Goal: Find specific page/section: Find specific page/section

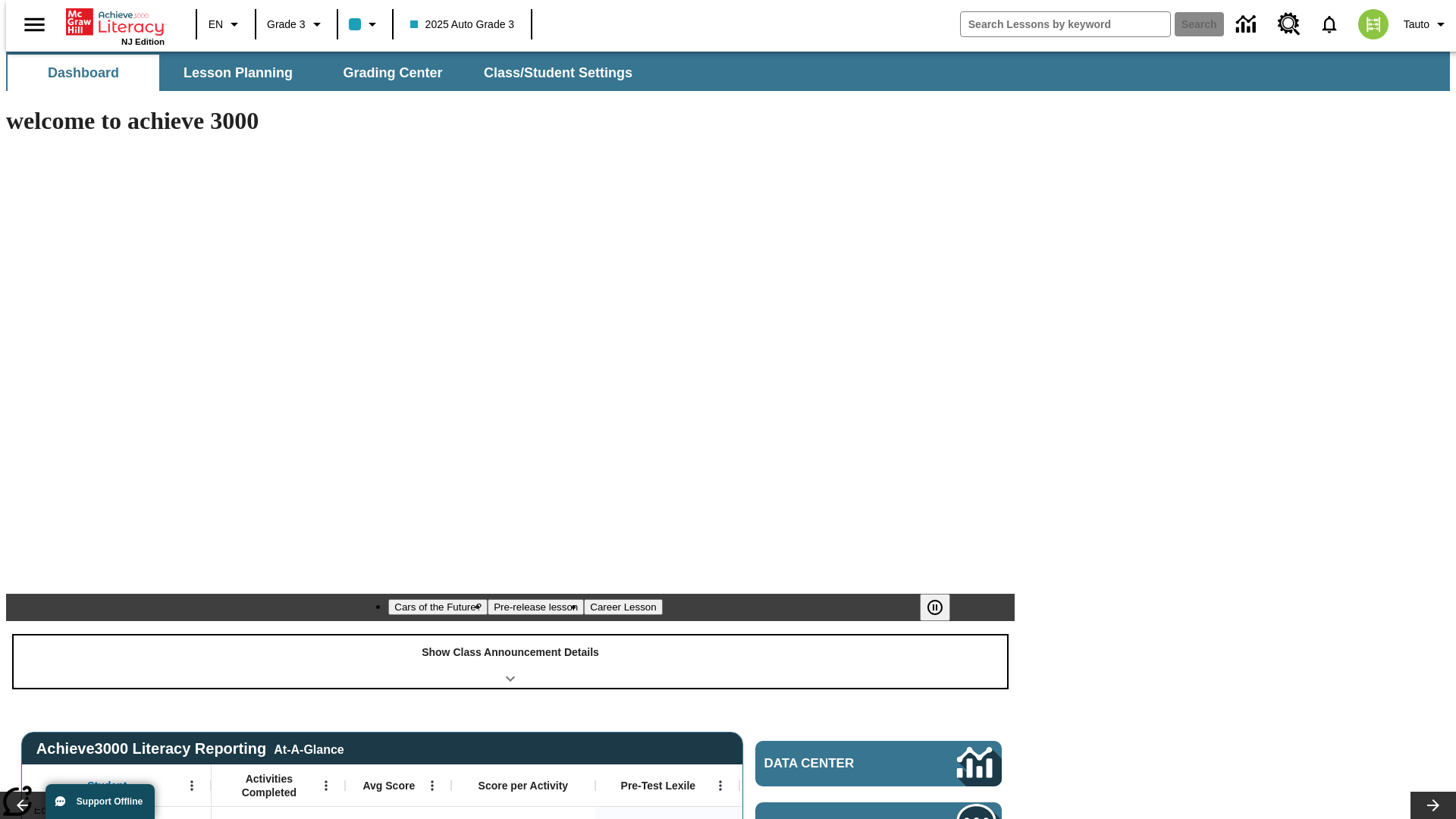
click at [510, 636] on div "Show Class Announcement Details" at bounding box center [510, 662] width 994 height 52
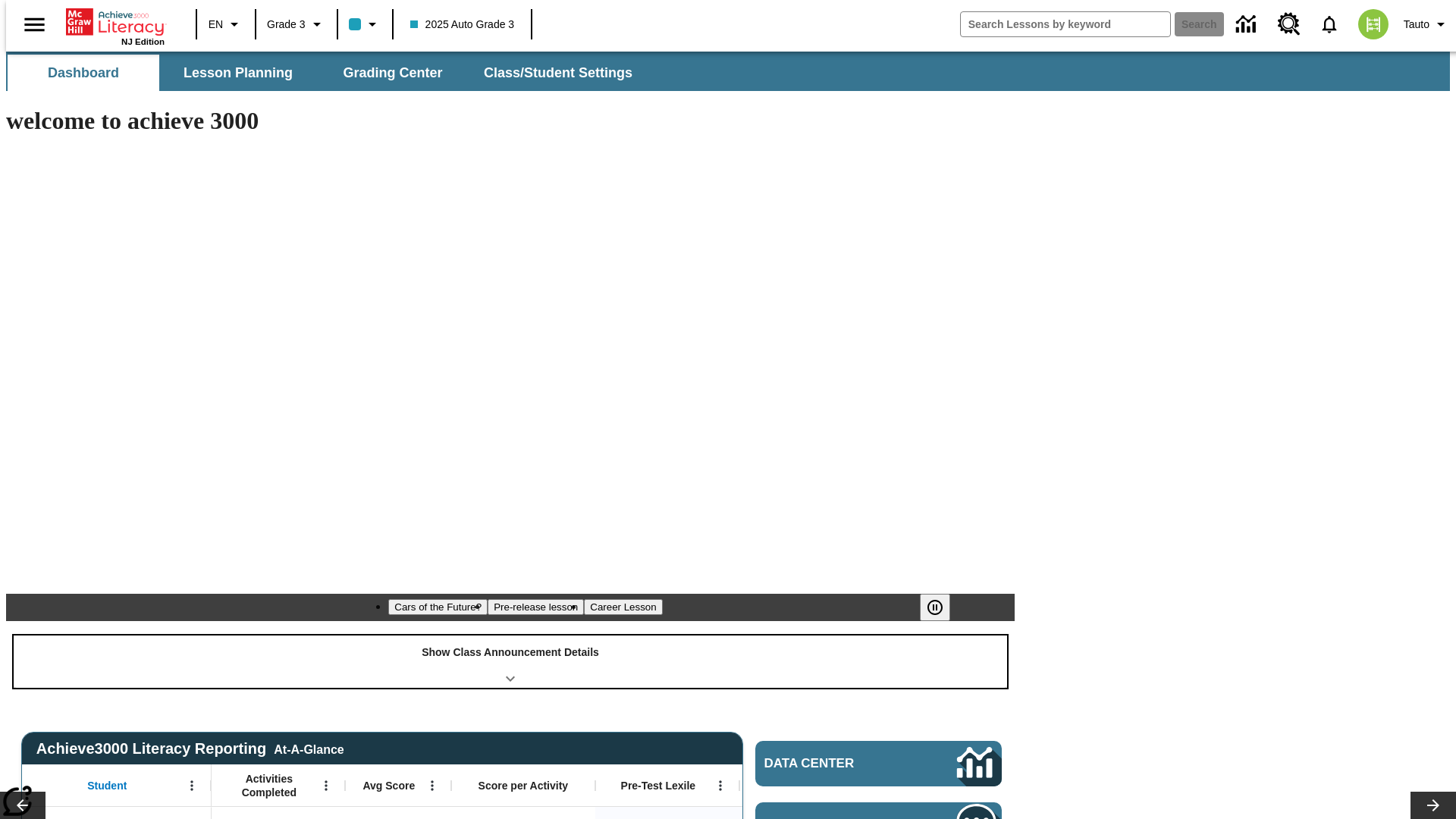
click at [510, 636] on div "Show Class Announcement Details" at bounding box center [510, 662] width 994 height 52
